Goal: Transaction & Acquisition: Purchase product/service

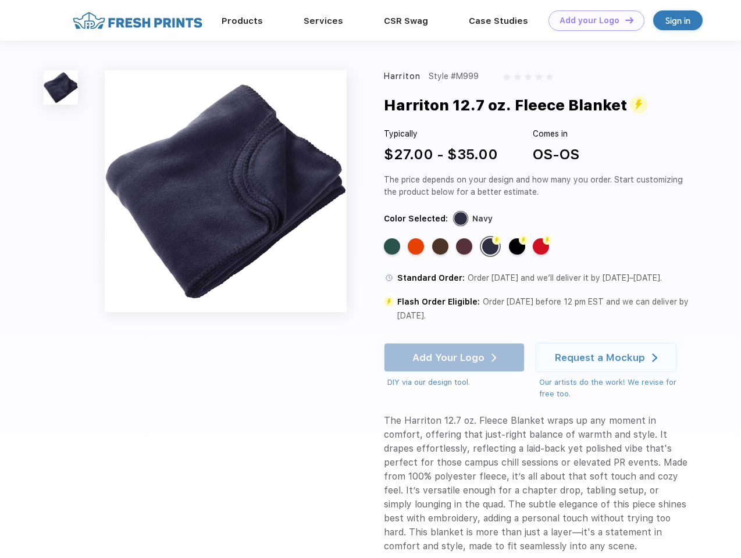
click at [592, 20] on link "Add your Logo Design Tool" at bounding box center [597, 20] width 96 height 20
click at [0, 0] on div "Design Tool" at bounding box center [0, 0] width 0 height 0
click at [624, 20] on link "Add your Logo Design Tool" at bounding box center [597, 20] width 96 height 20
click at [61, 87] on img at bounding box center [61, 87] width 34 height 34
click at [393, 247] on div "Standard Color" at bounding box center [392, 246] width 16 height 16
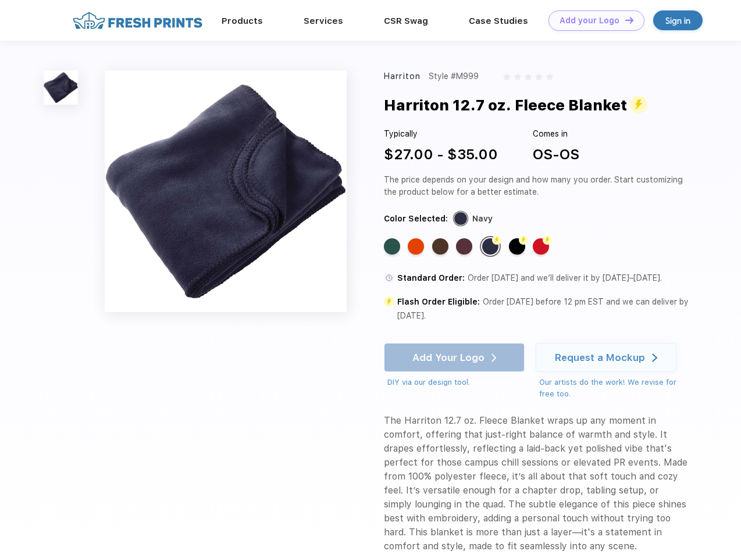
click at [417, 247] on div "Standard Color" at bounding box center [416, 246] width 16 height 16
click at [441, 247] on div "Standard Color" at bounding box center [440, 246] width 16 height 16
click at [465, 247] on div "Standard Color" at bounding box center [464, 246] width 16 height 16
click at [491, 247] on div "Flash Color" at bounding box center [490, 246] width 16 height 16
click at [518, 247] on div "Flash Color" at bounding box center [517, 246] width 16 height 16
